Goal: Information Seeking & Learning: Learn about a topic

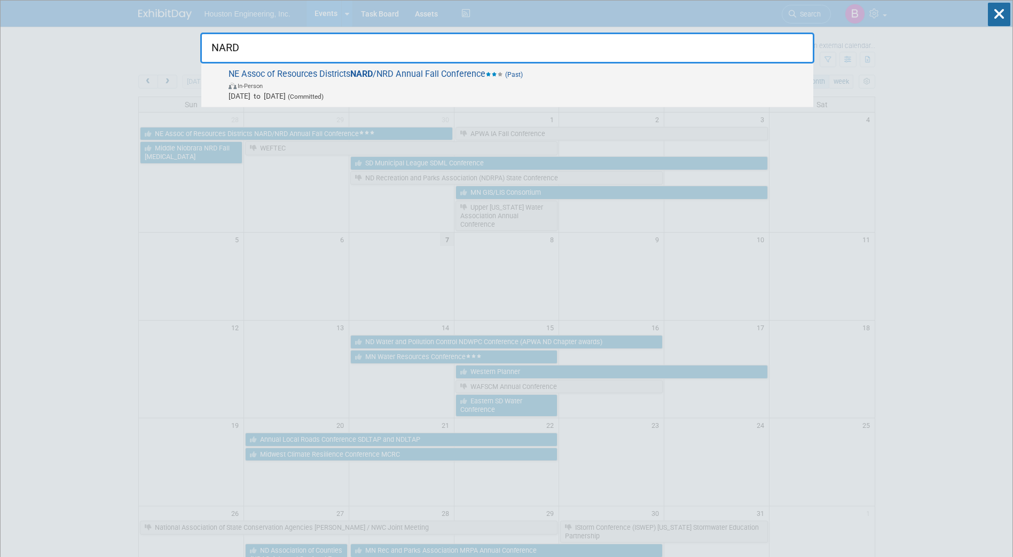
type input "NARD"
click at [439, 94] on span "Sep 28, 2025 to Sep 30, 2025 (Committed)" at bounding box center [517, 96] width 579 height 11
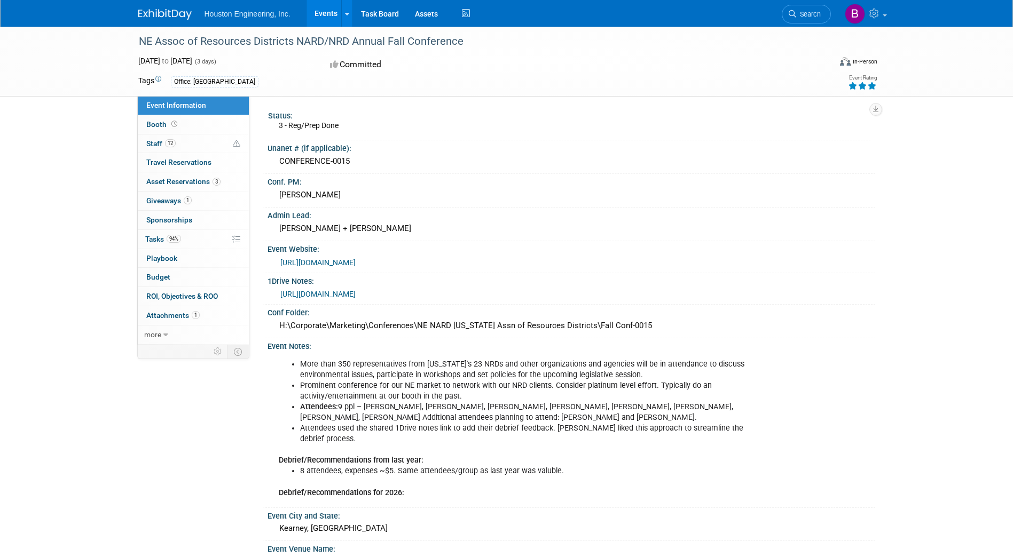
click at [137, 38] on div "NE Assoc of Resources Districts NARD/NRD Annual Fall Conference" at bounding box center [475, 41] width 680 height 19
drag, startPoint x: 141, startPoint y: 39, endPoint x: 291, endPoint y: 39, distance: 150.5
click at [291, 39] on div "NE Assoc of Resources Districts NARD/NRD Annual Fall Conference" at bounding box center [475, 41] width 680 height 19
copy div "NE Assoc of Resources Districts"
click at [478, 42] on div "NE Assoc of Resources Districts NARD/NRD Annual Fall Conference" at bounding box center [475, 41] width 680 height 19
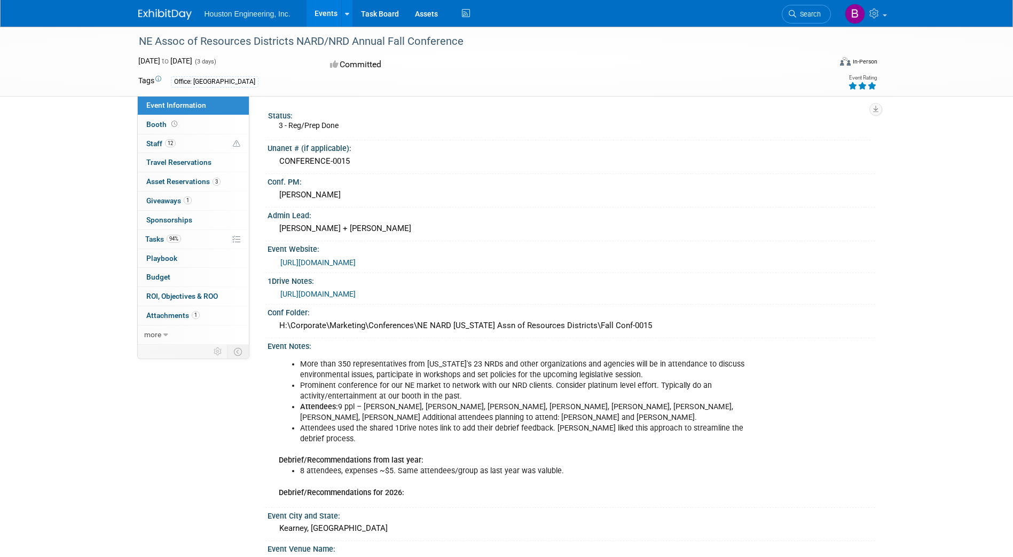
drag, startPoint x: 462, startPoint y: 38, endPoint x: 139, endPoint y: 39, distance: 322.9
click at [139, 39] on div "NE Assoc of Resources Districts NARD/NRD Annual Fall Conference" at bounding box center [475, 41] width 680 height 19
copy div "NE Assoc of Resources Districts NARD/NRD Annual Fall Conference"
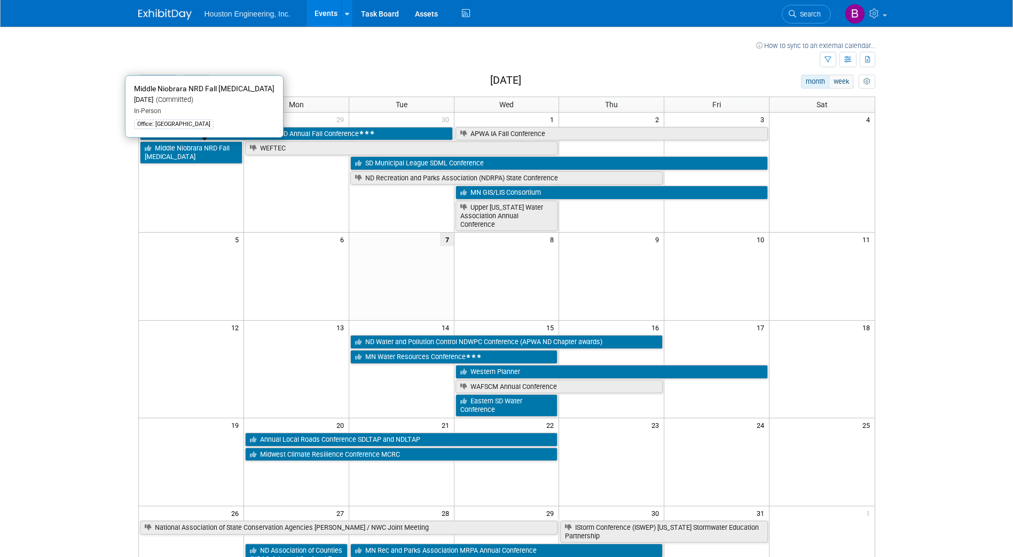
click at [208, 152] on link "Middle Niobrara NRD Fall [MEDICAL_DATA]" at bounding box center [191, 152] width 102 height 22
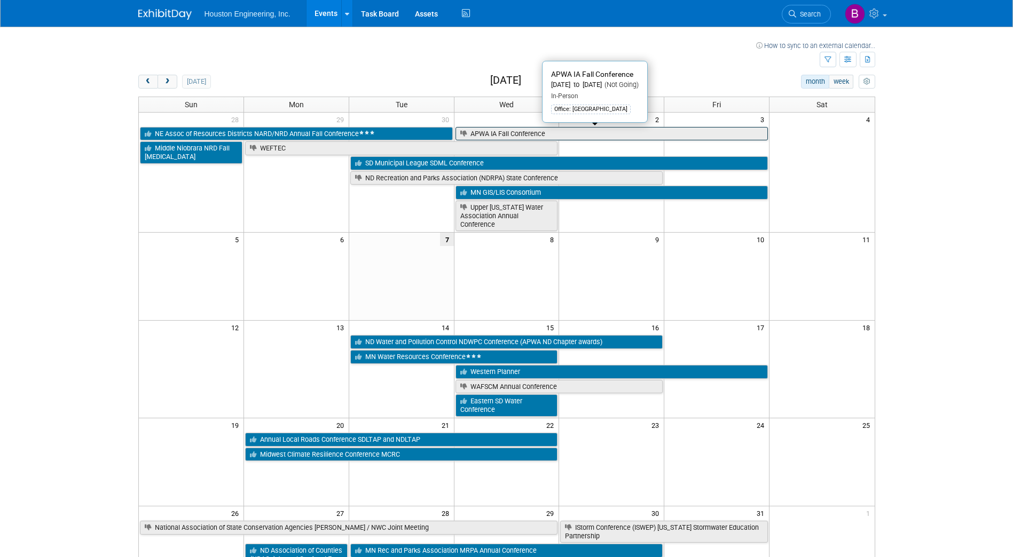
click at [493, 133] on link "APWA IA Fall Conference" at bounding box center [611, 134] width 313 height 14
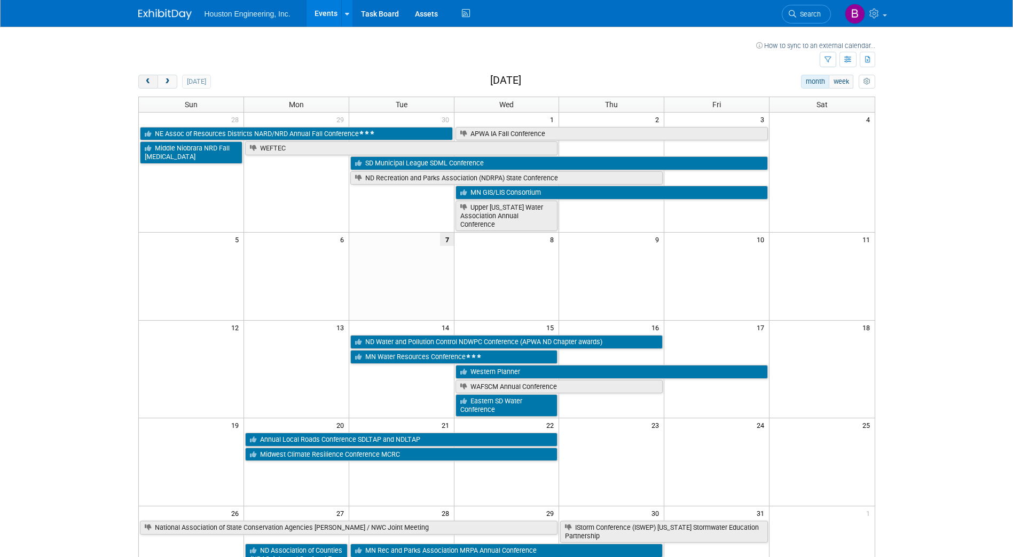
click at [152, 82] on button "prev" at bounding box center [148, 82] width 20 height 14
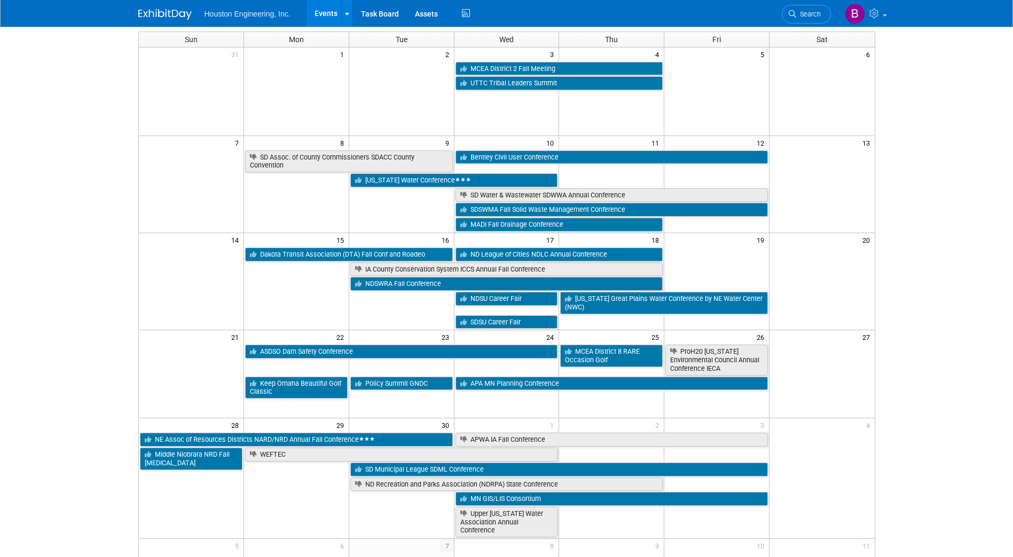
scroll to position [53, 0]
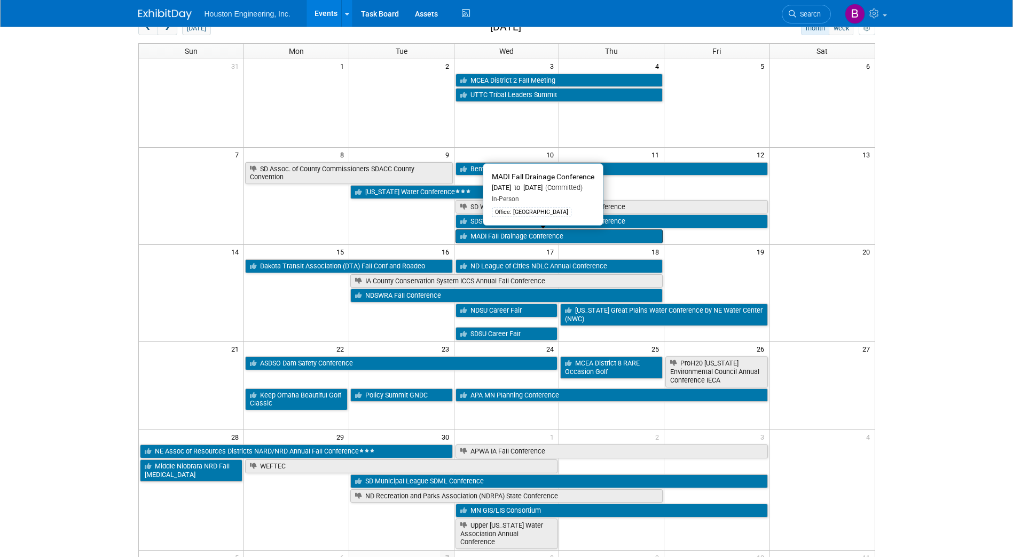
click at [480, 235] on link "MADI Fall Drainage Conference" at bounding box center [559, 237] width 208 height 14
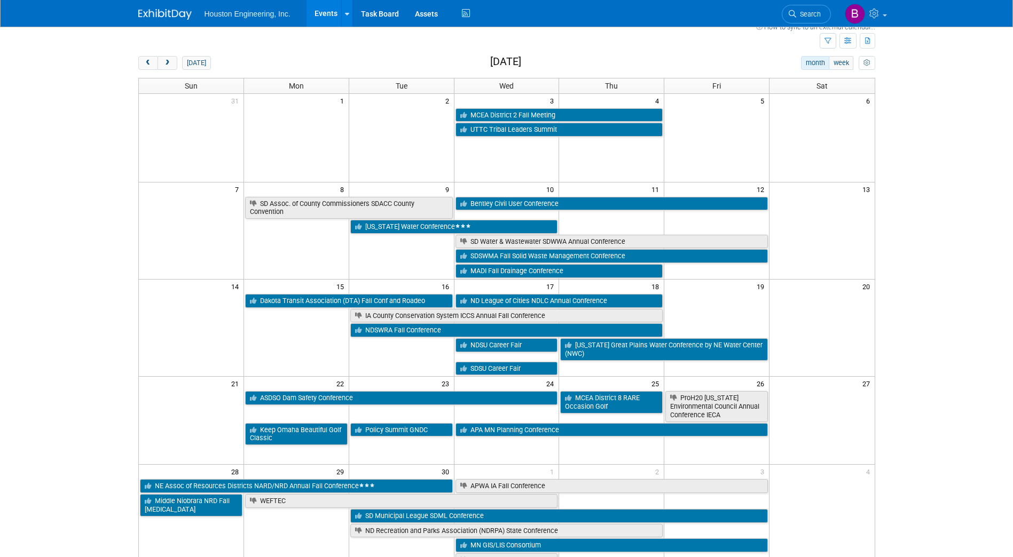
scroll to position [0, 0]
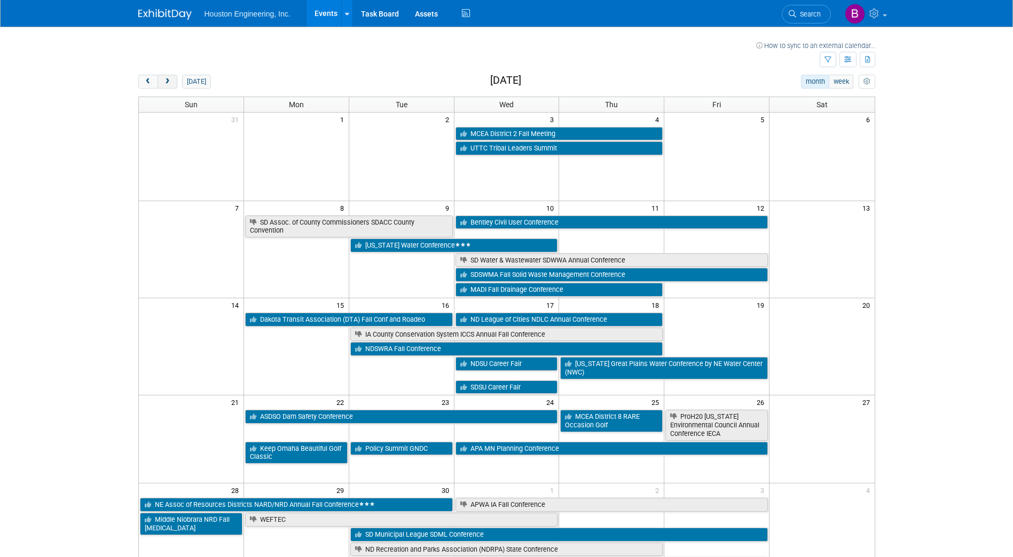
click at [173, 81] on button "next" at bounding box center [167, 82] width 20 height 14
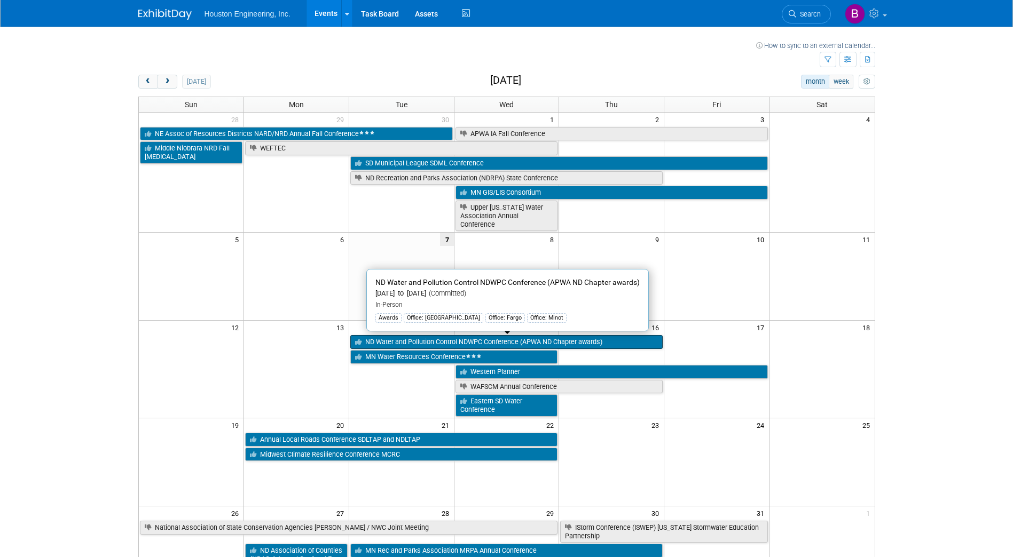
click at [413, 344] on link "ND Water and Pollution Control NDWPC Conference (APWA ND Chapter awards)" at bounding box center [506, 342] width 313 height 14
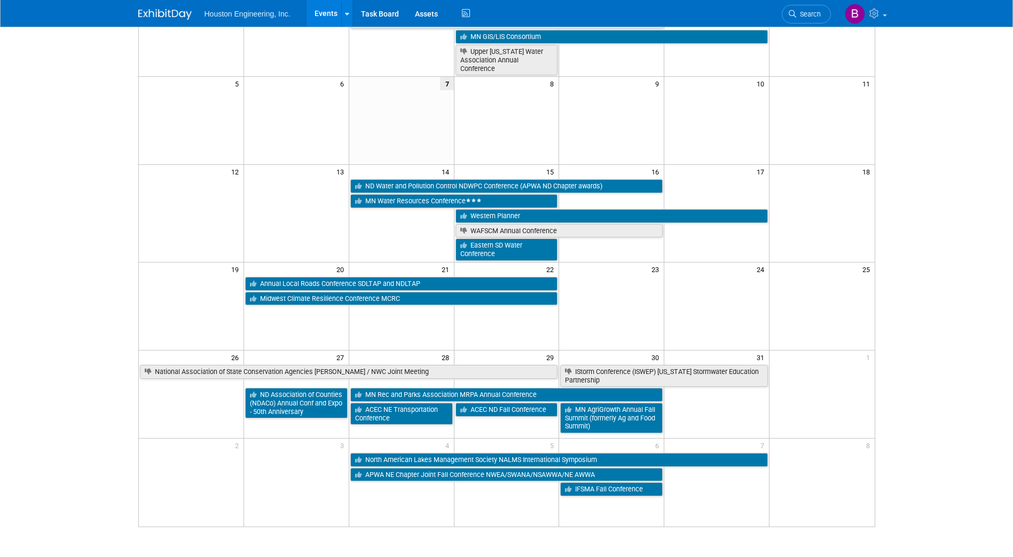
scroll to position [160, 0]
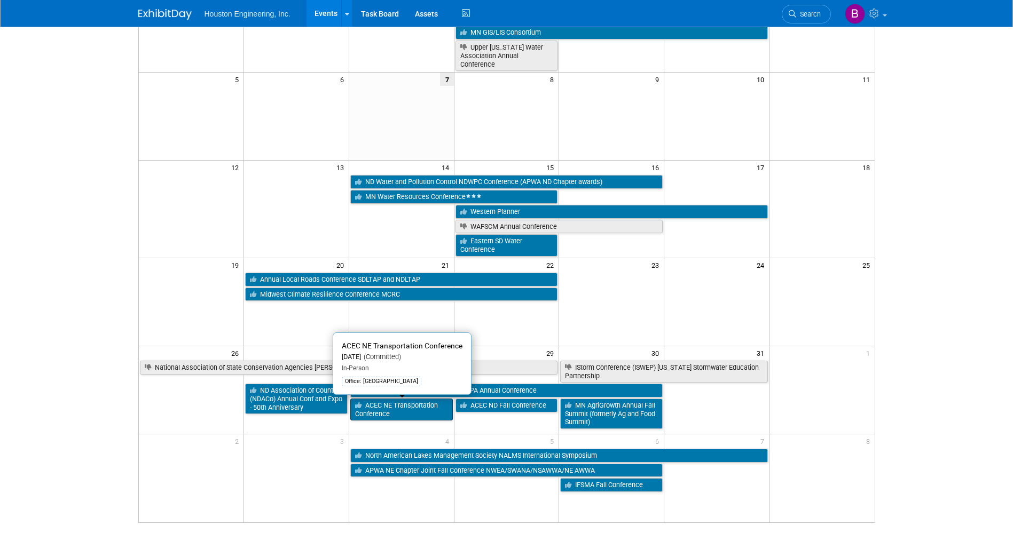
click at [391, 412] on link "ACEC NE Transportation Conference" at bounding box center [401, 410] width 102 height 22
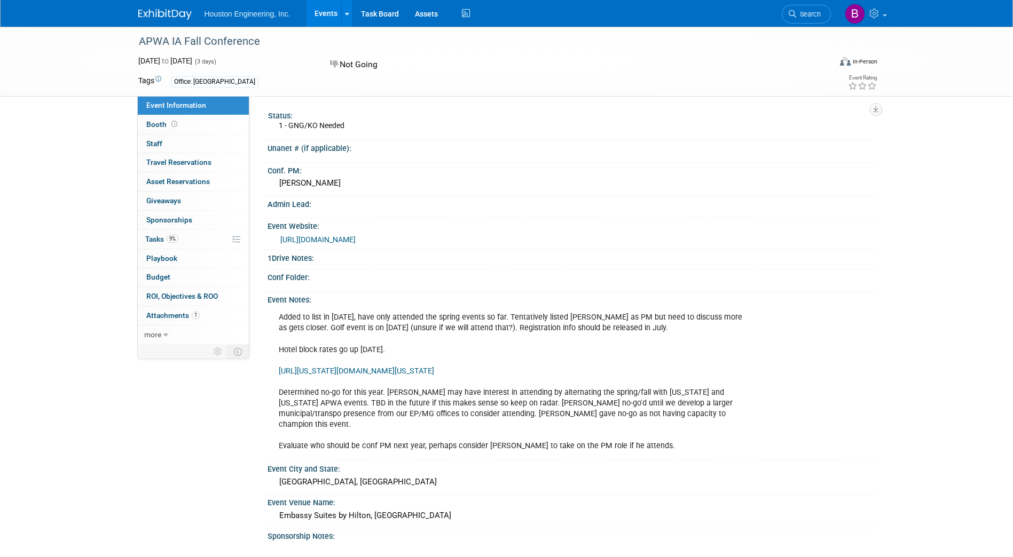
click at [355, 239] on link "[URL][DOMAIN_NAME]" at bounding box center [317, 239] width 75 height 9
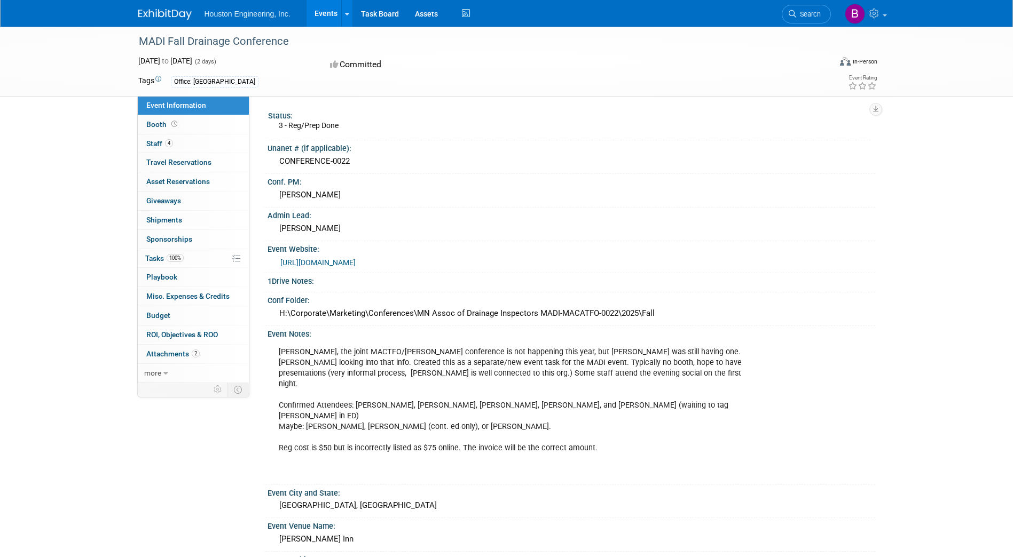
click at [351, 260] on link "[URL][DOMAIN_NAME]" at bounding box center [317, 262] width 75 height 9
drag, startPoint x: 286, startPoint y: 38, endPoint x: 139, endPoint y: 34, distance: 147.4
click at [139, 34] on div "MADI Fall Drainage Conference" at bounding box center [475, 41] width 680 height 19
copy div "MADI Fall Drainage Conference"
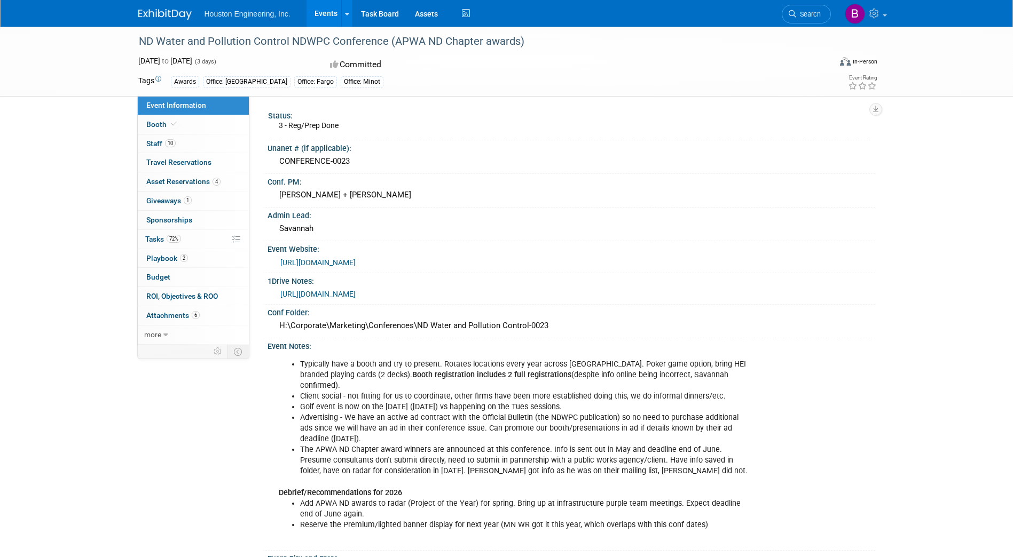
click at [294, 40] on div "ND Water and Pollution Control NDWPC Conference (APWA ND Chapter awards)" at bounding box center [475, 41] width 680 height 19
copy div "ND Water and Pollution Control NDWPC Conference (APWA ND Chapter awards)"
